Goal: Task Accomplishment & Management: Manage account settings

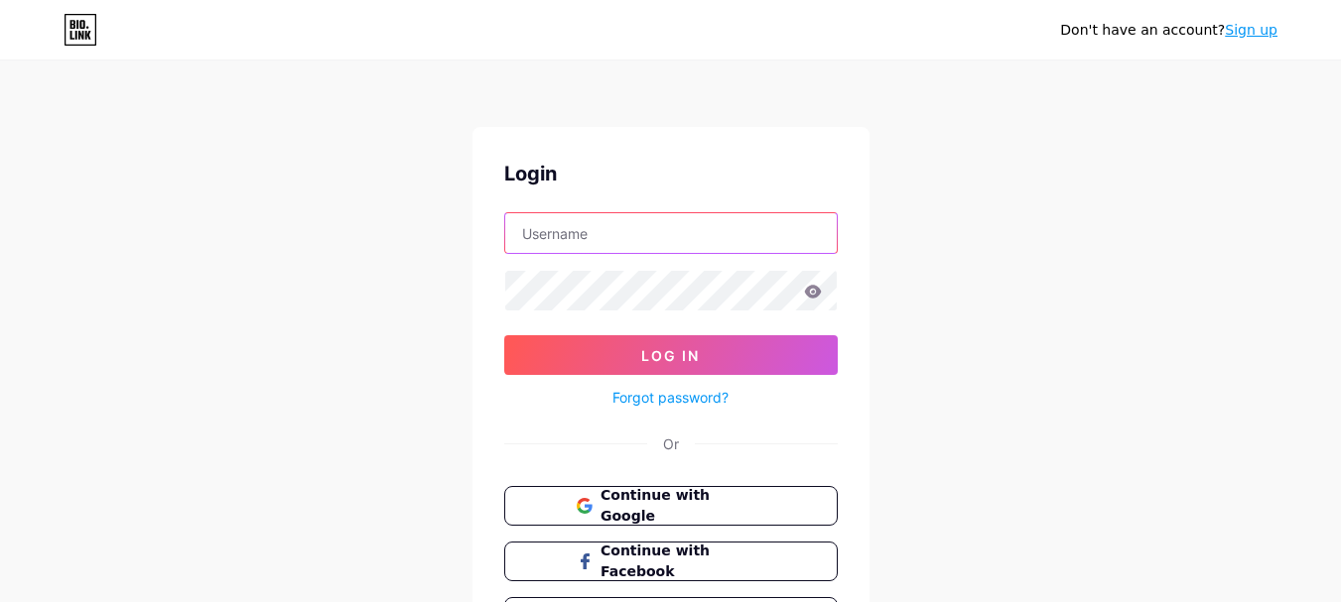
type input "[EMAIL_ADDRESS][DOMAIN_NAME]"
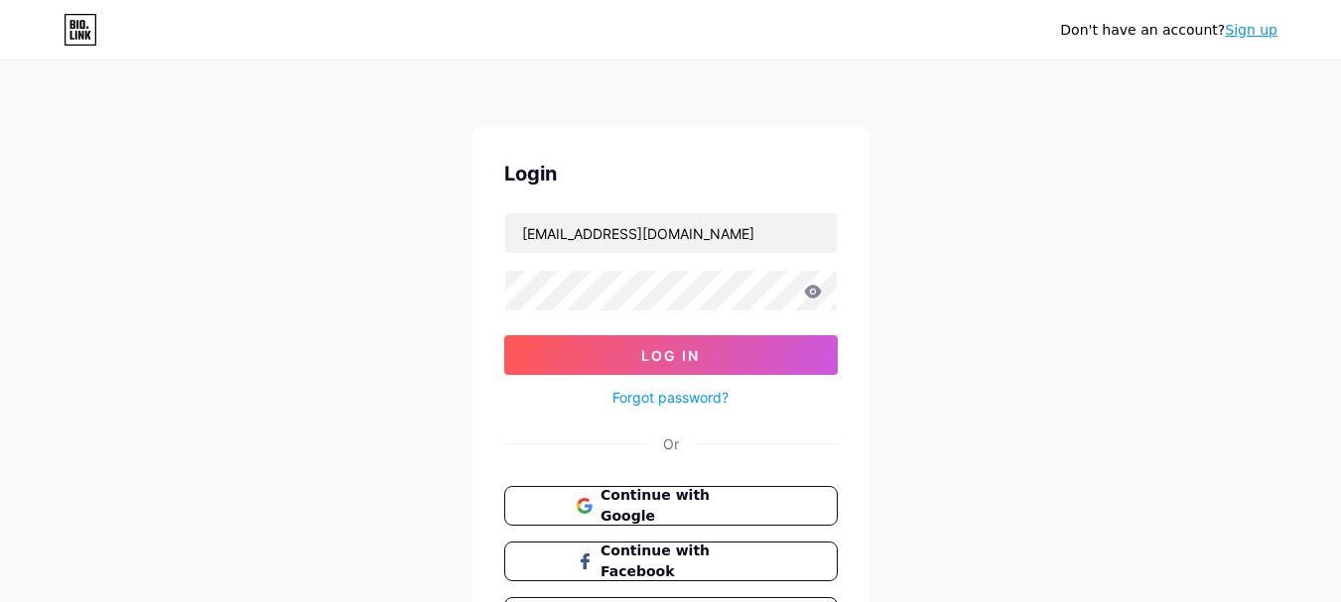
click at [650, 327] on form "[EMAIL_ADDRESS][DOMAIN_NAME] Log In Forgot password?" at bounding box center [670, 310] width 333 height 197
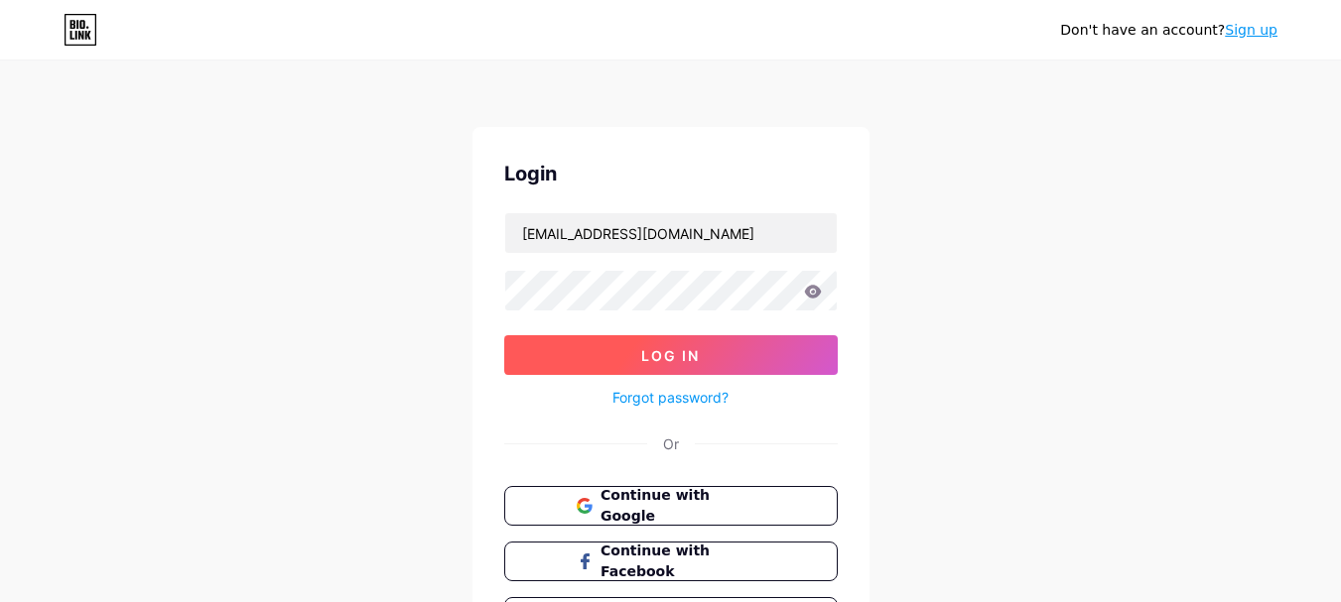
click at [655, 341] on button "Log In" at bounding box center [670, 355] width 333 height 40
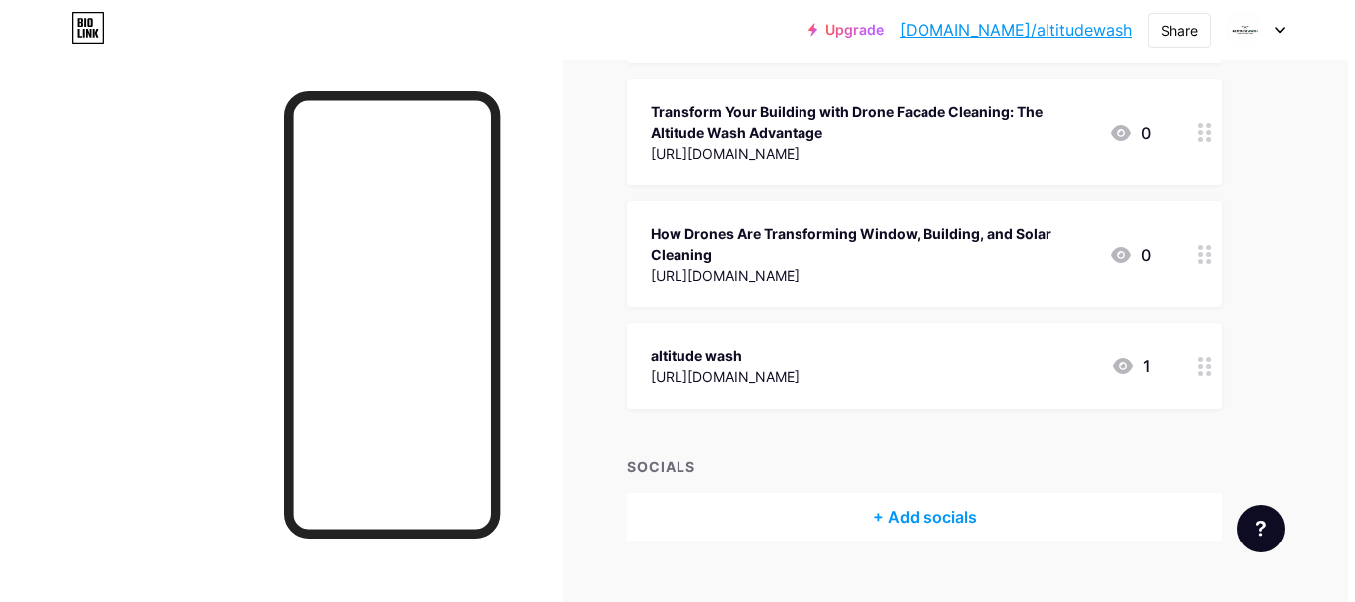
scroll to position [4610, 0]
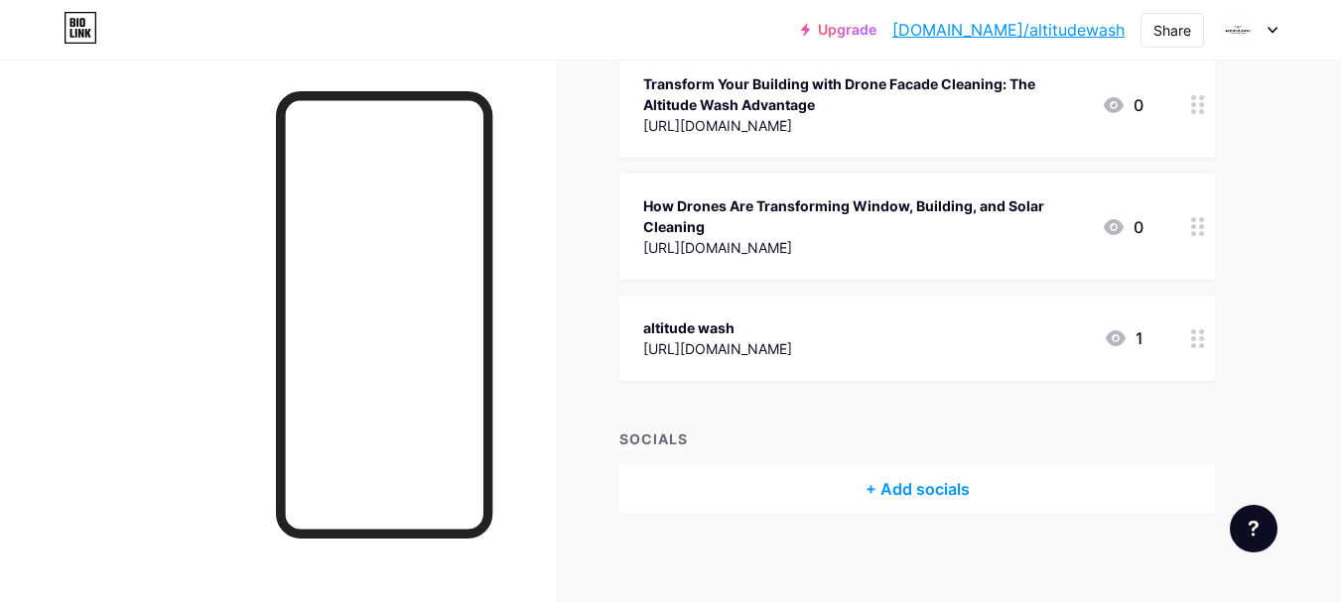
click at [907, 212] on div "How Drones Are Transforming Window, Building, and Solar Cleaning" at bounding box center [864, 216] width 443 height 42
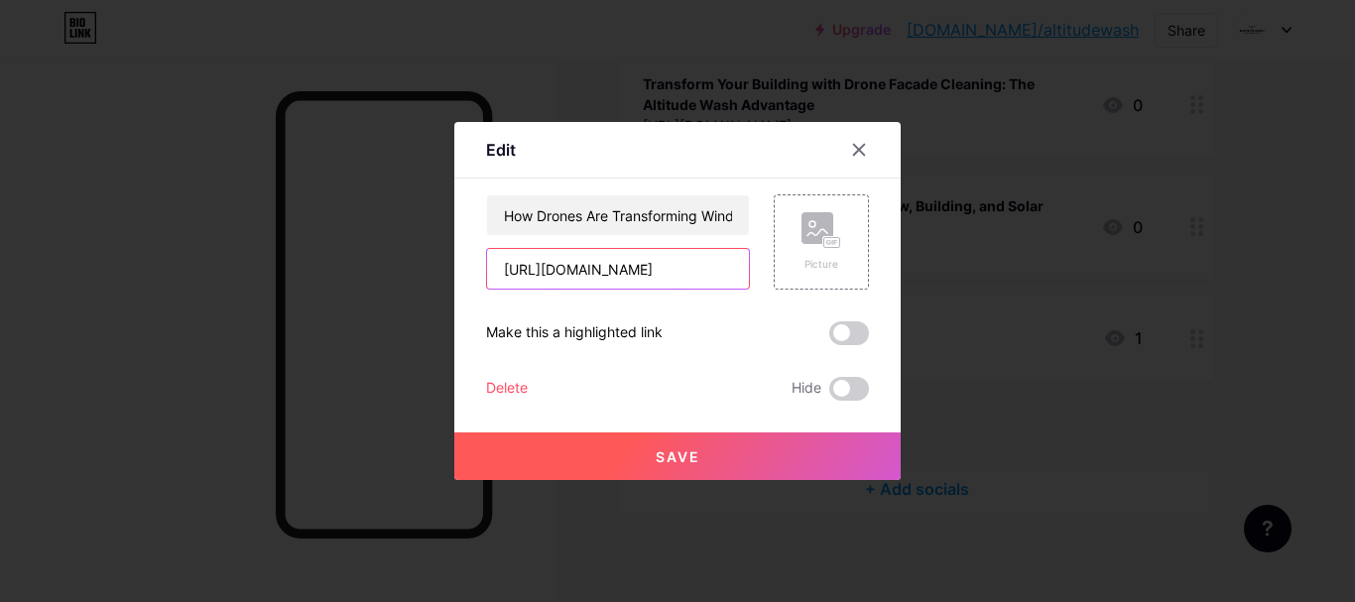
click at [618, 272] on input "[URL][DOMAIN_NAME]" at bounding box center [618, 269] width 262 height 40
paste input "[URL][DOMAIN_NAME]"
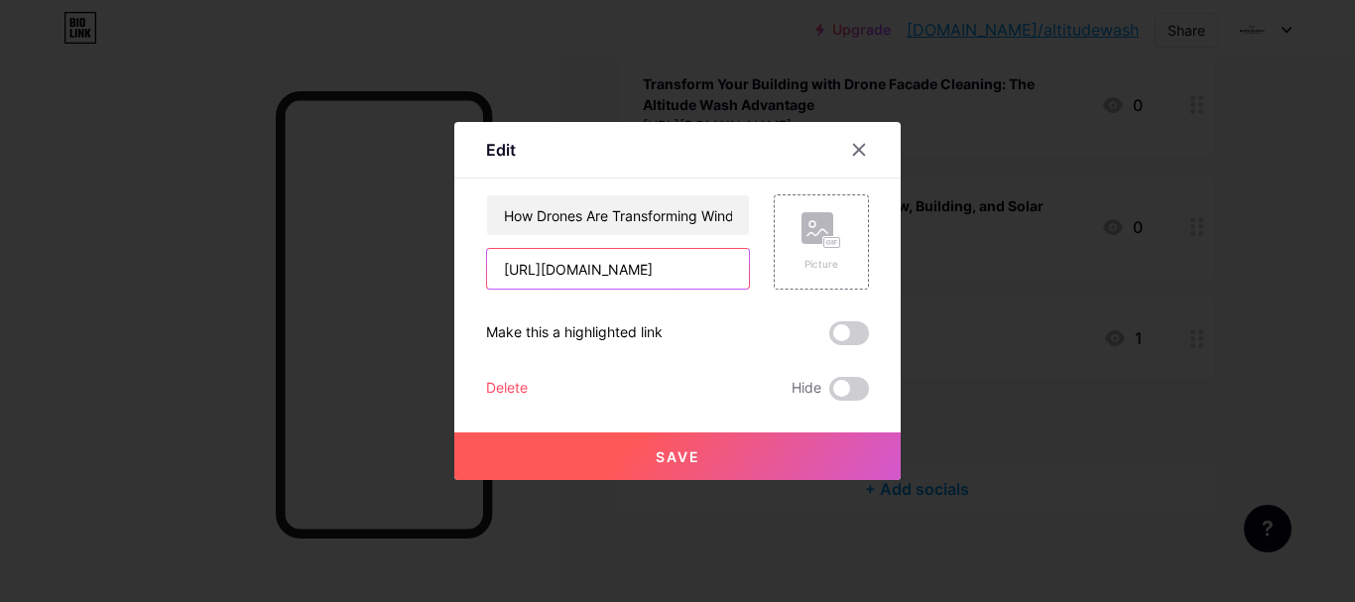
type input "[URL][DOMAIN_NAME]"
click at [694, 455] on span "Save" at bounding box center [678, 457] width 45 height 17
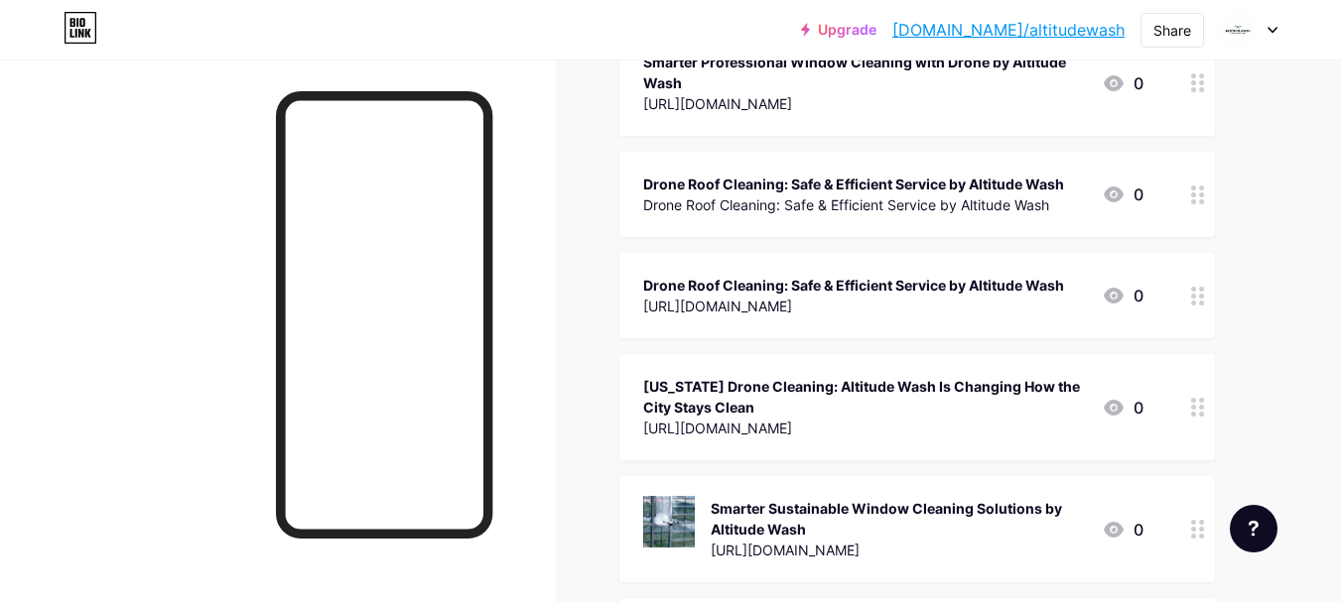
scroll to position [0, 0]
